Goal: Check status: Check status

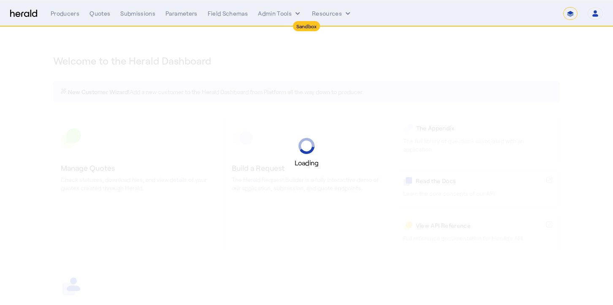
select select "*******"
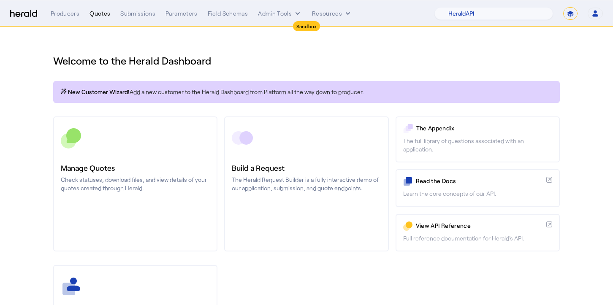
click at [100, 13] on div "Quotes" at bounding box center [99, 13] width 21 height 8
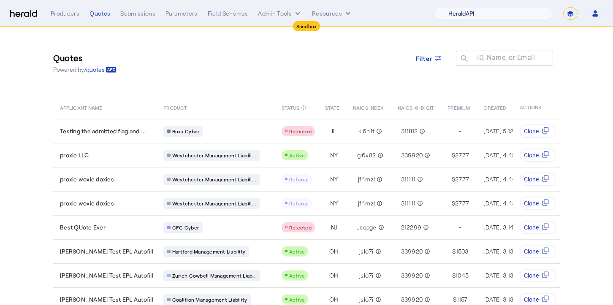
click at [477, 13] on select "1Fort Acrisure Acturis Affinity Advisors Affinity Risk Agentero AmWins Anzen Ao…" at bounding box center [493, 13] width 119 height 13
select select "pfm_129z_babbix"
click at [458, 7] on select "1Fort Acrisure Acturis Affinity Advisors Affinity Risk Agentero AmWins Anzen Ao…" at bounding box center [493, 13] width 119 height 13
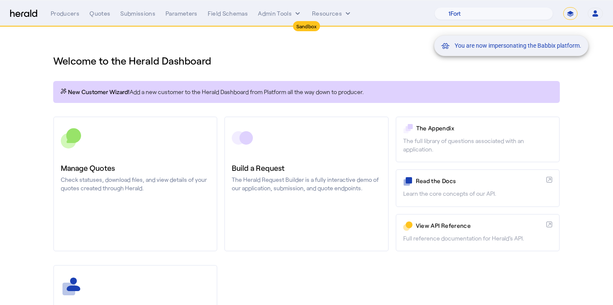
click at [98, 12] on div "You are now impersonating the Babbix platform." at bounding box center [306, 152] width 613 height 305
click at [101, 14] on div "You are now impersonating the Babbix platform." at bounding box center [306, 152] width 613 height 305
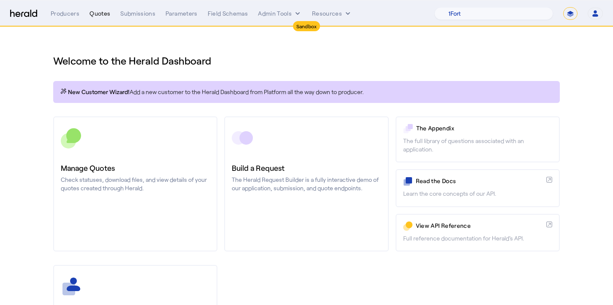
click at [100, 15] on div "Quotes" at bounding box center [99, 13] width 21 height 8
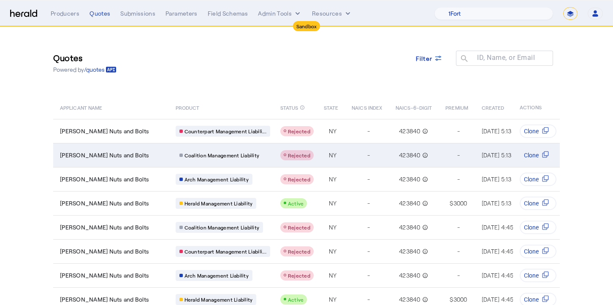
scroll to position [79, 0]
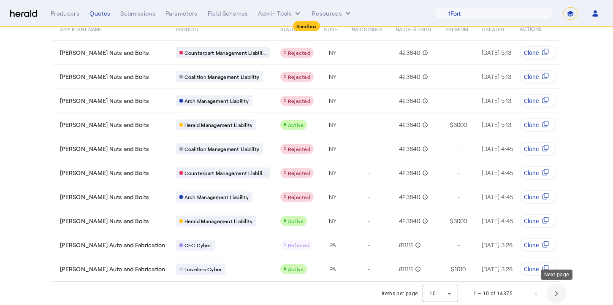
click at [560, 295] on span "Next page" at bounding box center [556, 294] width 20 height 20
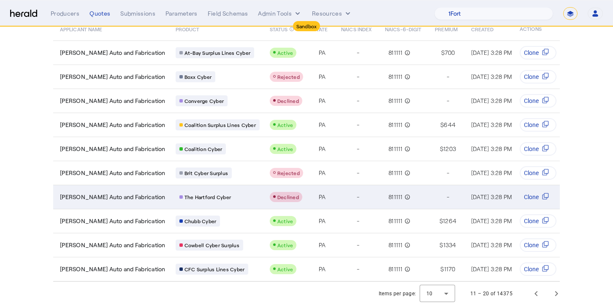
scroll to position [0, 0]
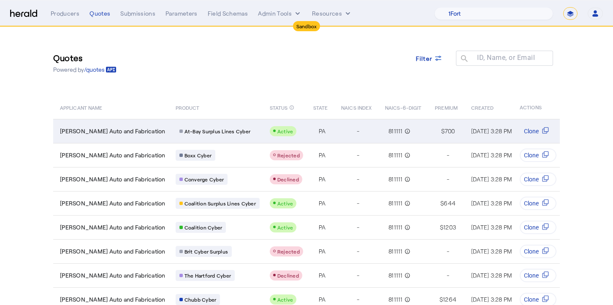
click at [341, 134] on div "-" at bounding box center [358, 131] width 34 height 12
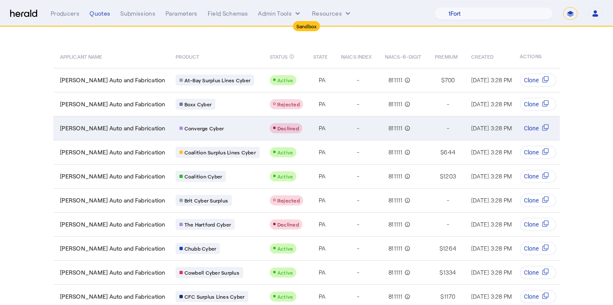
scroll to position [79, 0]
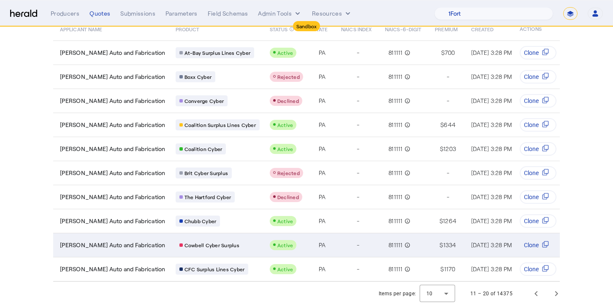
click at [334, 244] on td "-" at bounding box center [356, 245] width 44 height 24
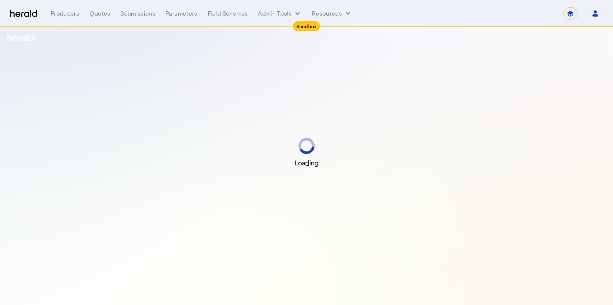
select select "*******"
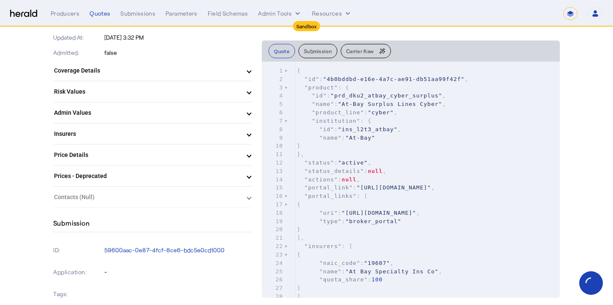
scroll to position [302, 0]
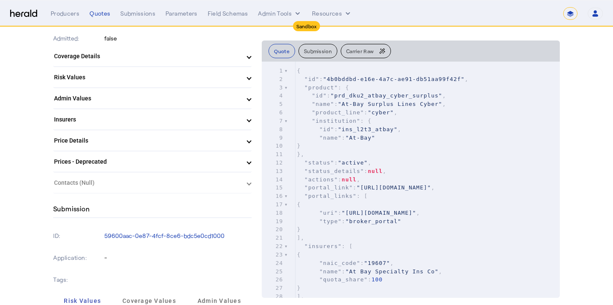
click at [138, 139] on mat-panel-title "Price Details" at bounding box center [147, 140] width 187 height 9
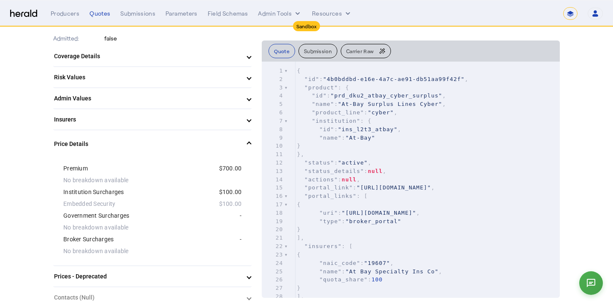
click at [136, 135] on mat-expansion-panel-header "Price Details" at bounding box center [152, 143] width 198 height 27
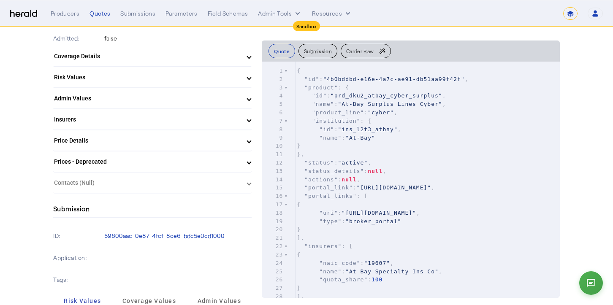
click at [142, 140] on mat-panel-title "Price Details" at bounding box center [147, 140] width 187 height 9
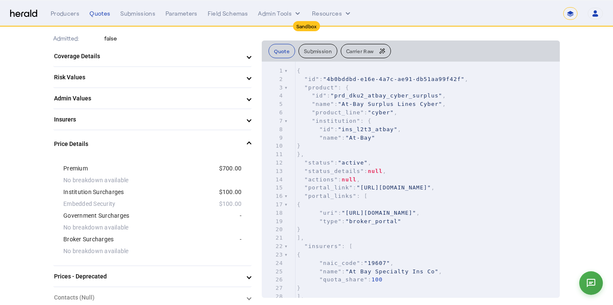
scroll to position [0, 0]
type textarea "**********"
drag, startPoint x: 456, startPoint y: 80, endPoint x: 383, endPoint y: 77, distance: 73.1
click at [383, 77] on span ""4b0bddbd-e16e-4a7c-ae91-db51aa99f42f"" at bounding box center [393, 79] width 141 height 6
type textarea "**********"
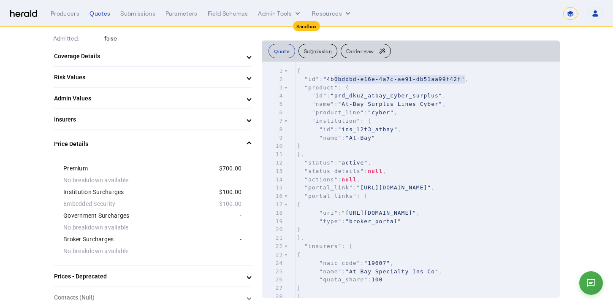
drag, startPoint x: 457, startPoint y: 80, endPoint x: 325, endPoint y: 81, distance: 132.1
click at [325, 81] on span ""4b0bddbd-e16e-4a7c-ae91-db51aa99f42f"" at bounding box center [393, 79] width 141 height 6
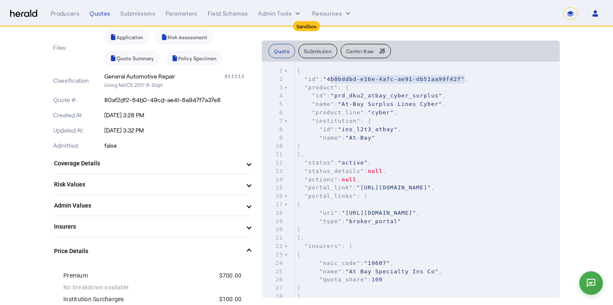
scroll to position [304, 0]
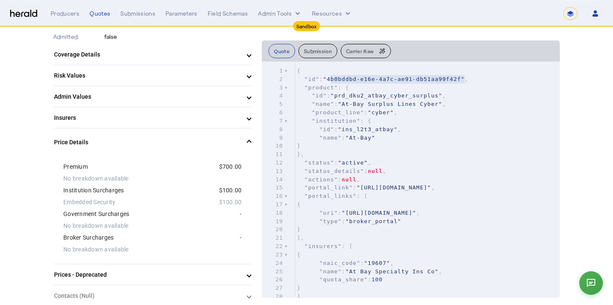
click at [117, 143] on mat-panel-title "Price Details" at bounding box center [147, 142] width 187 height 9
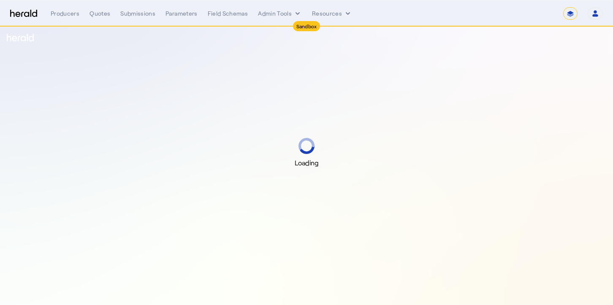
select select "*******"
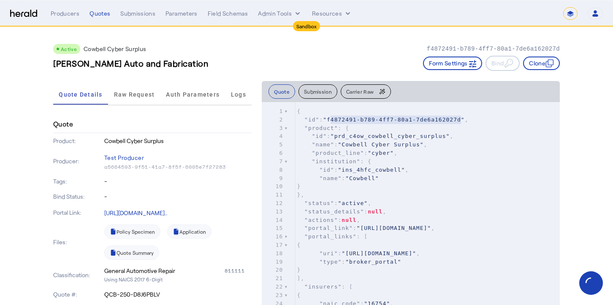
type textarea "**********"
drag, startPoint x: 323, startPoint y: 121, endPoint x: 458, endPoint y: 119, distance: 134.7
click at [458, 119] on span ""f4872491-b789-4ff7-80a1-7de6a162027d"" at bounding box center [393, 120] width 141 height 6
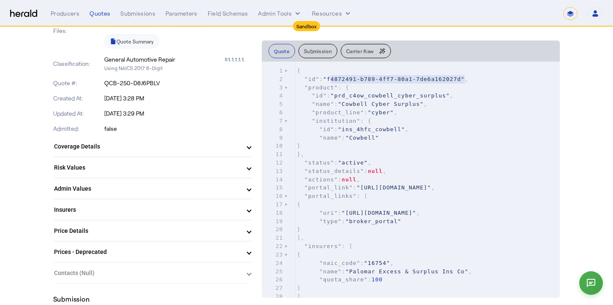
scroll to position [219, 0]
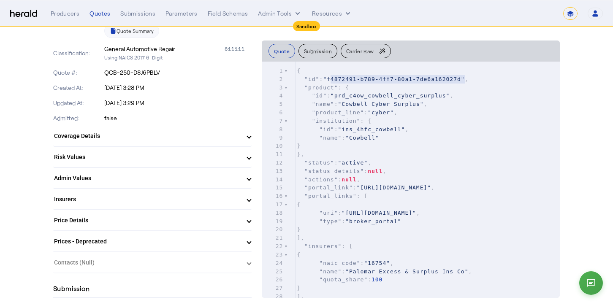
click at [118, 226] on mat-expansion-panel-header "Price Details" at bounding box center [152, 220] width 198 height 20
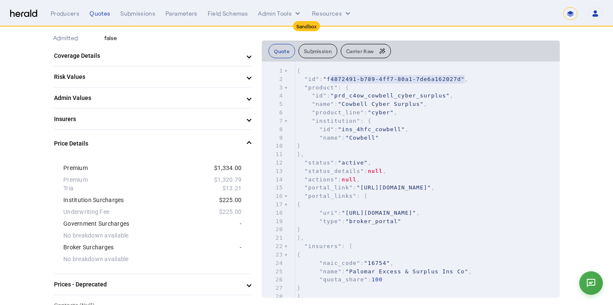
scroll to position [305, 0]
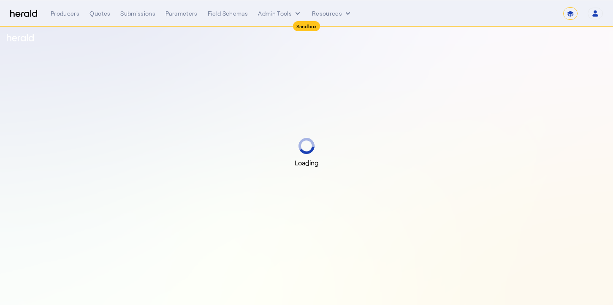
select select "*******"
